Goal: Task Accomplishment & Management: Use online tool/utility

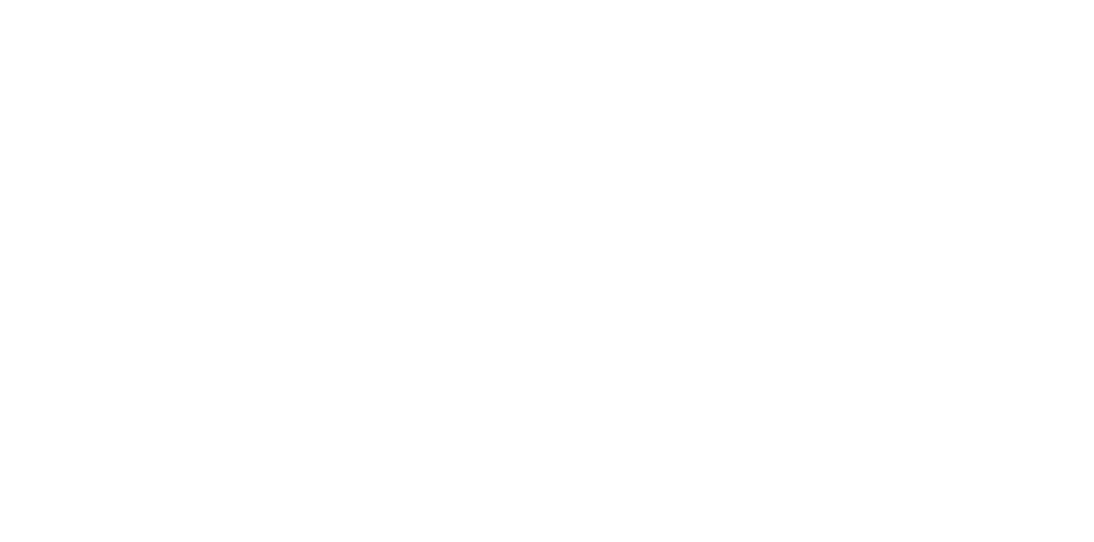
click at [226, 220] on button "Tracking" at bounding box center [145, 235] width 162 height 43
click at [226, 194] on button "Checklists 0/0" at bounding box center [145, 192] width 162 height 43
click at [226, 135] on button "Collaborate" at bounding box center [145, 149] width 162 height 43
click at [226, 225] on button "Tracking" at bounding box center [145, 235] width 162 height 43
click at [716, 475] on button "button" at bounding box center [705, 482] width 21 height 21
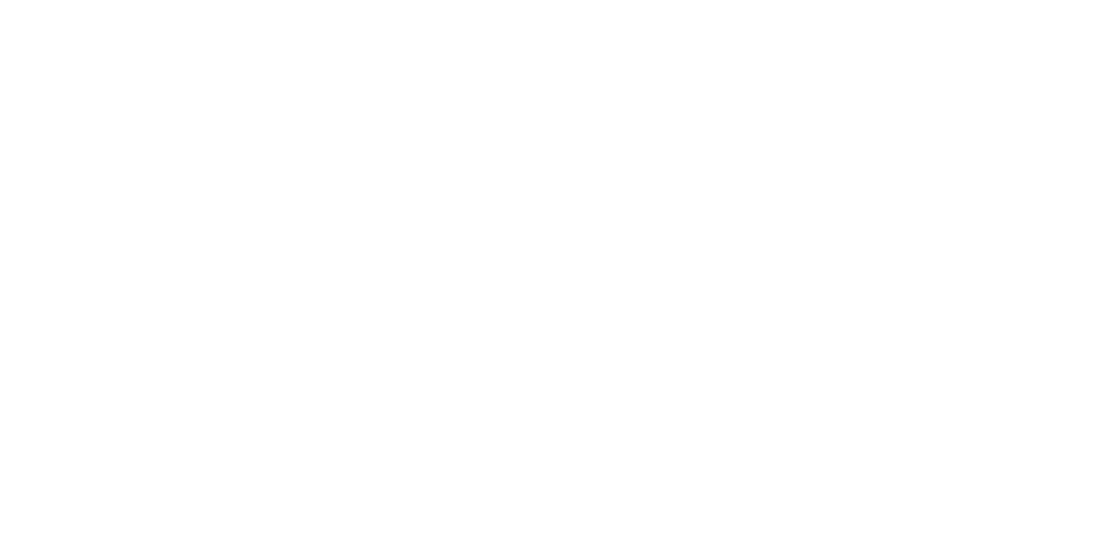
type input "m"
click at [540, 270] on button "Clock On" at bounding box center [493, 270] width 94 height 27
click at [226, 251] on button "Tracking" at bounding box center [145, 235] width 162 height 43
click at [226, 136] on button "Collaborate" at bounding box center [145, 149] width 162 height 43
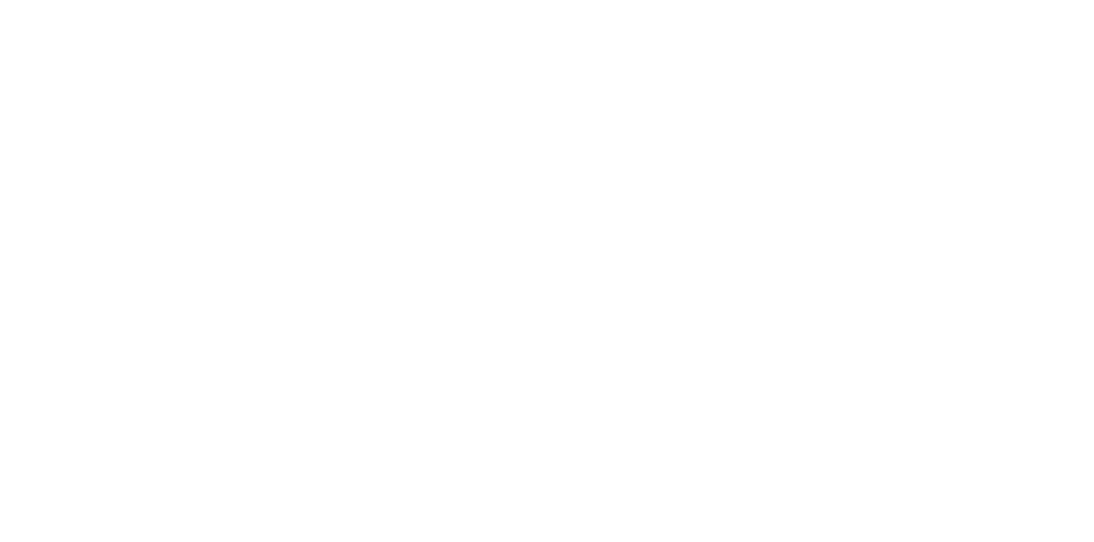
click at [158, 240] on div "Tracking" at bounding box center [134, 234] width 47 height 15
click at [1030, 541] on div "Order #1255 - Sign Specialist Close Options Tracking Add manual time entry Hour…" at bounding box center [547, 467] width 966 height 799
click at [914, 97] on button "Close" at bounding box center [883, 94] width 62 height 27
click at [158, 240] on div "Tracking" at bounding box center [134, 234] width 47 height 15
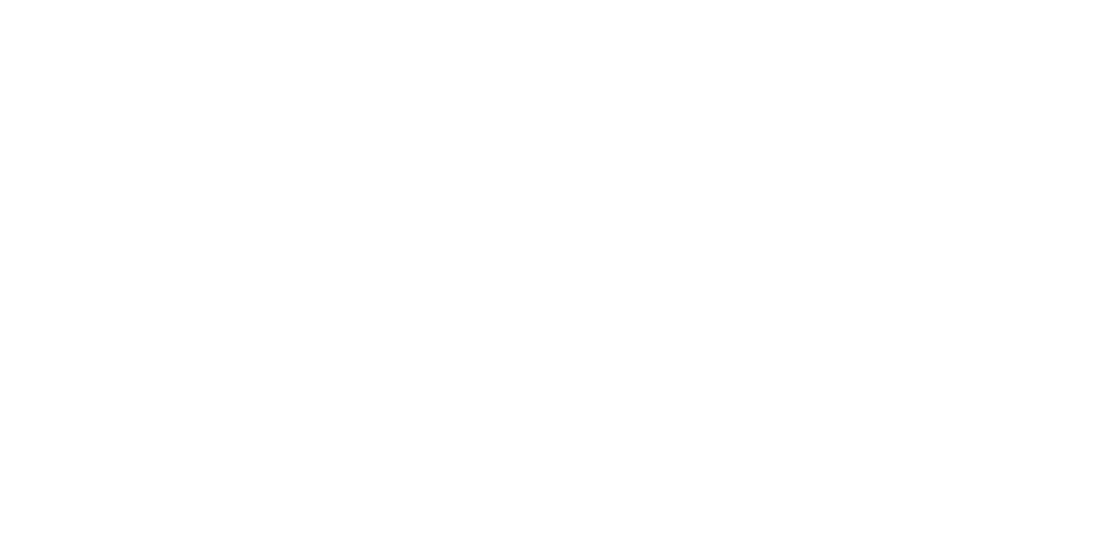
click at [725, 481] on icon "button" at bounding box center [721, 482] width 9 height 9
click at [540, 270] on button "Clock Off" at bounding box center [493, 270] width 94 height 27
click at [914, 100] on button "Close" at bounding box center [883, 94] width 62 height 27
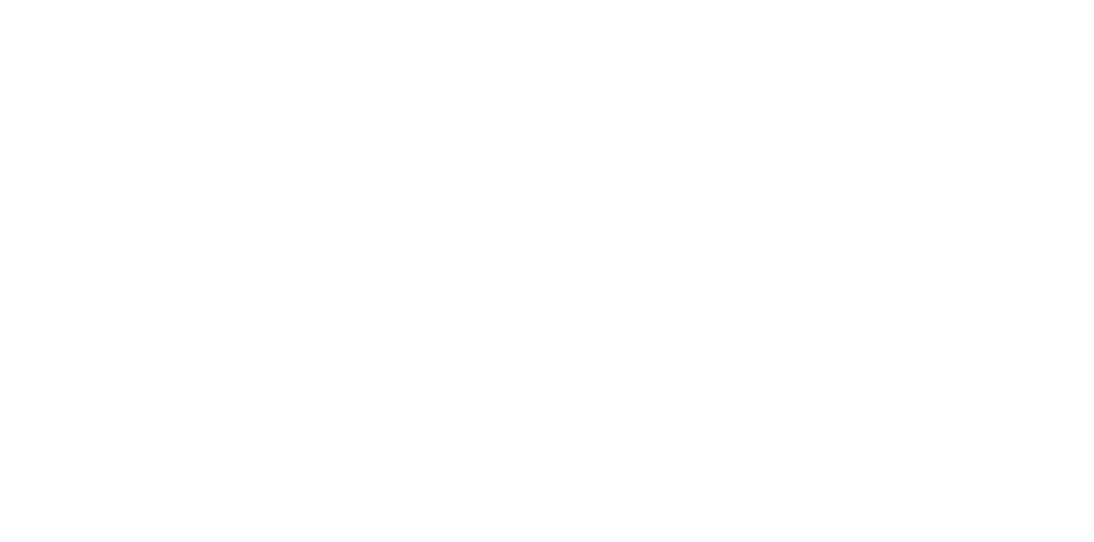
click at [226, 229] on button "Tracking" at bounding box center [145, 235] width 162 height 43
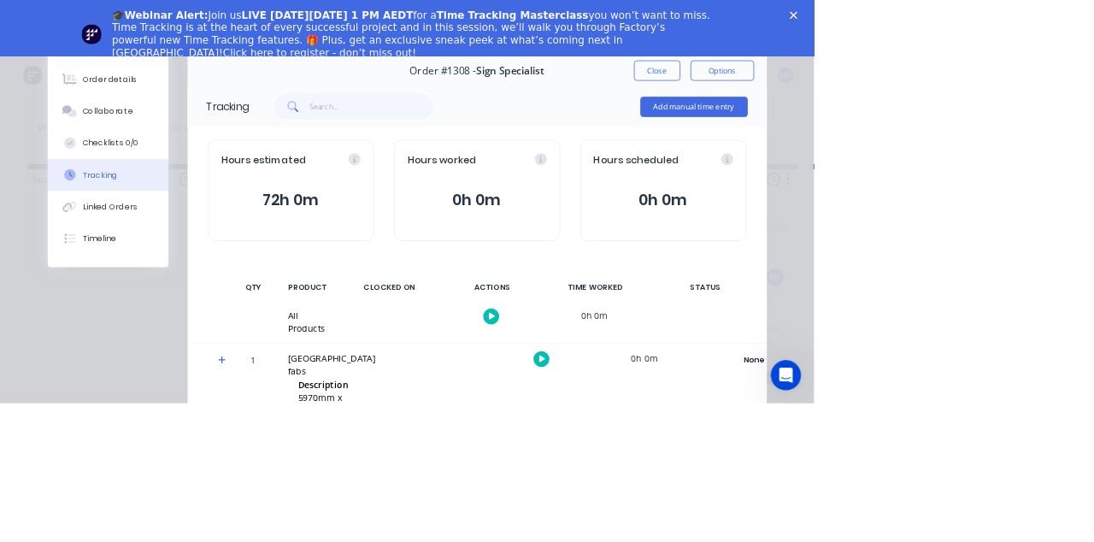
click at [1075, 24] on div "Close" at bounding box center [1069, 20] width 17 height 10
